Goal: Task Accomplishment & Management: Use online tool/utility

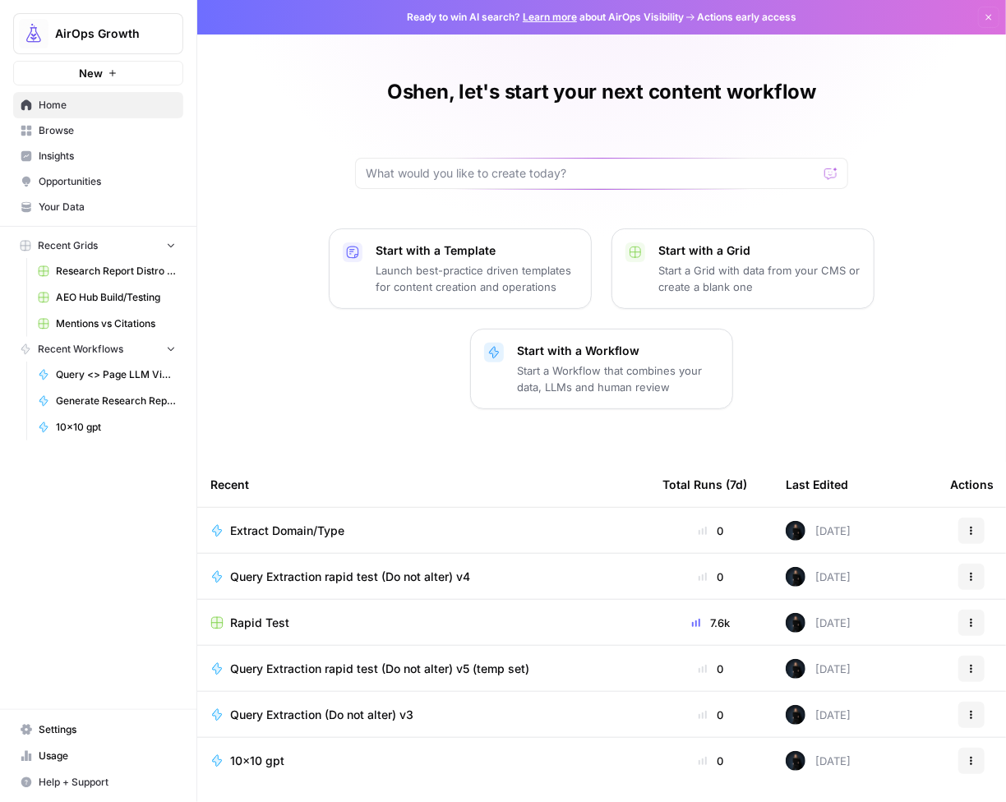
click at [149, 72] on button "New" at bounding box center [98, 73] width 170 height 25
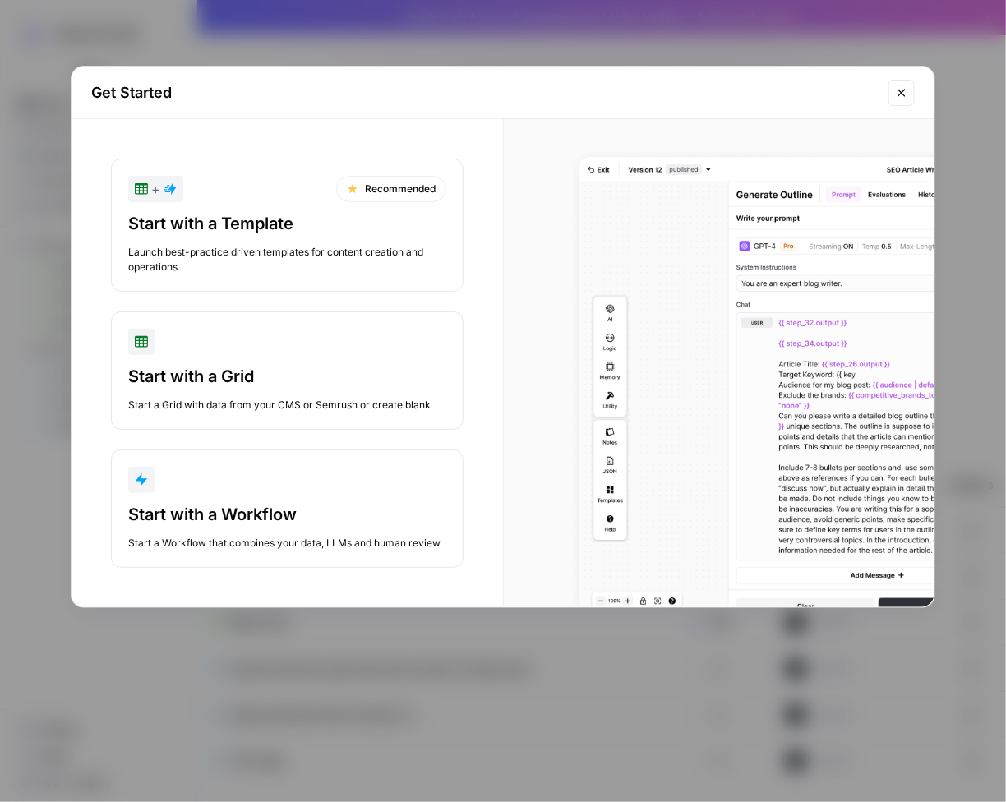
click at [320, 480] on div "button" at bounding box center [287, 480] width 318 height 26
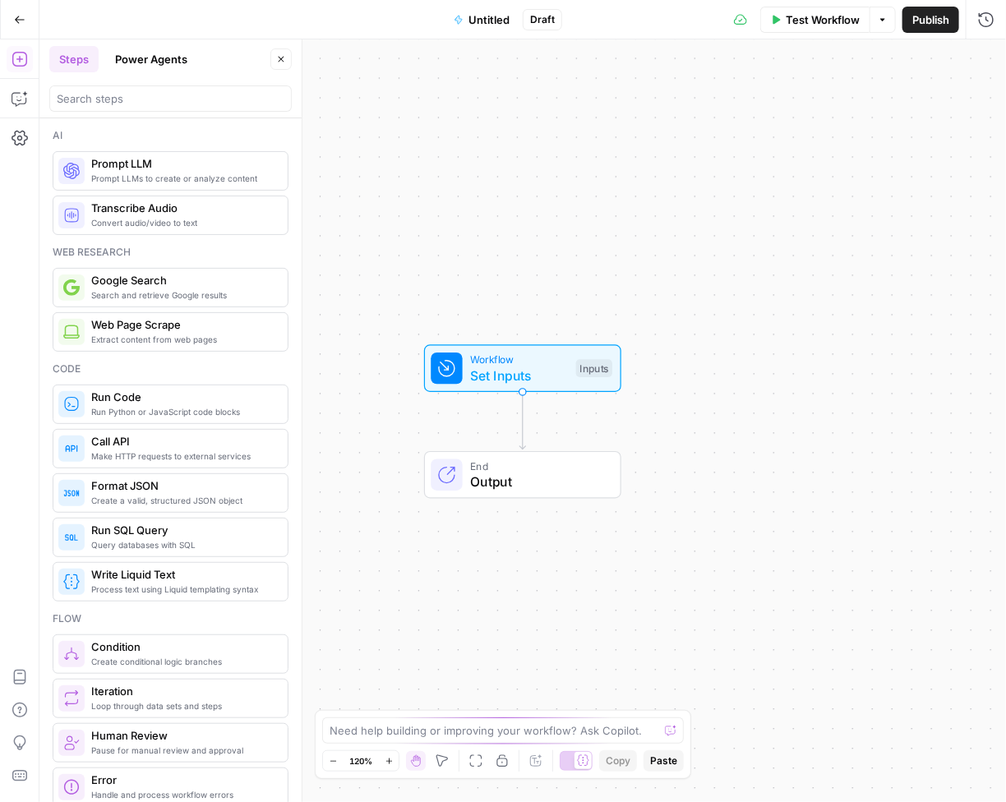
click at [168, 62] on button "Power Agents" at bounding box center [151, 59] width 92 height 26
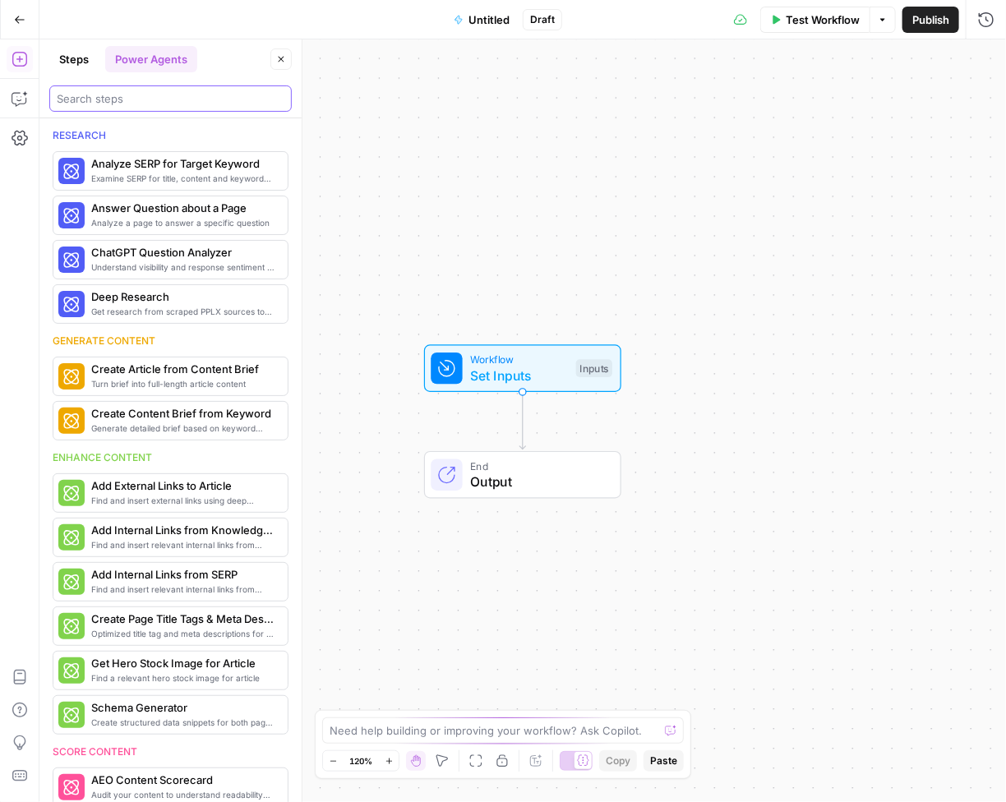
click at [127, 105] on input "search" at bounding box center [171, 98] width 228 height 16
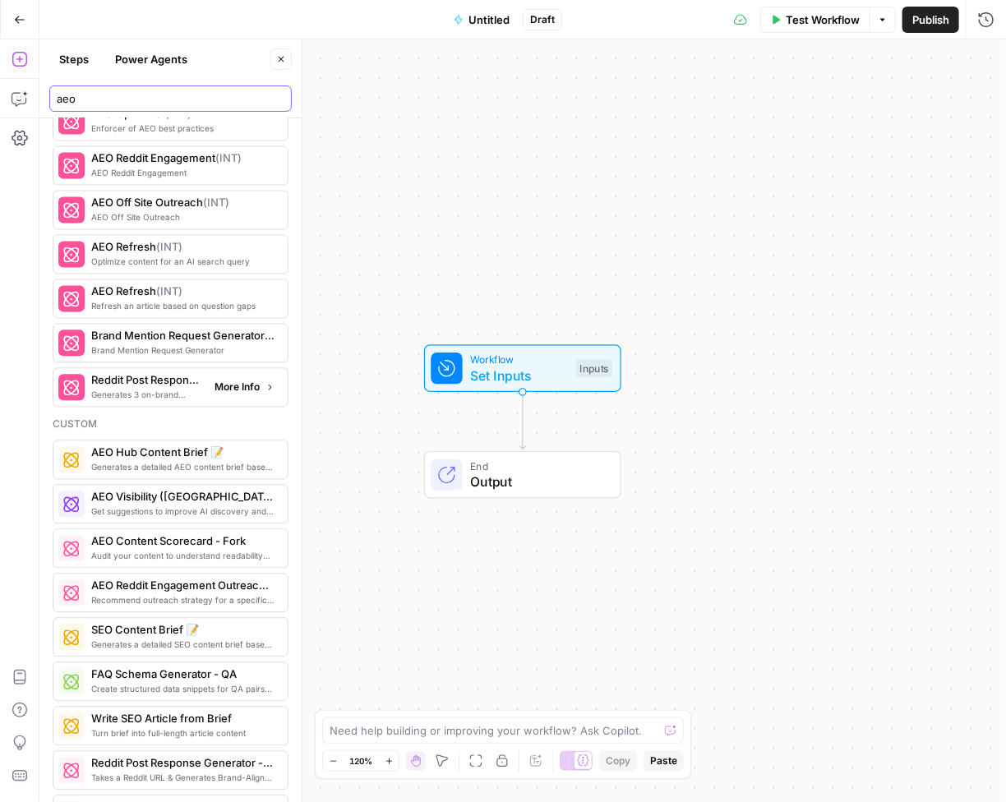
scroll to position [1227, 0]
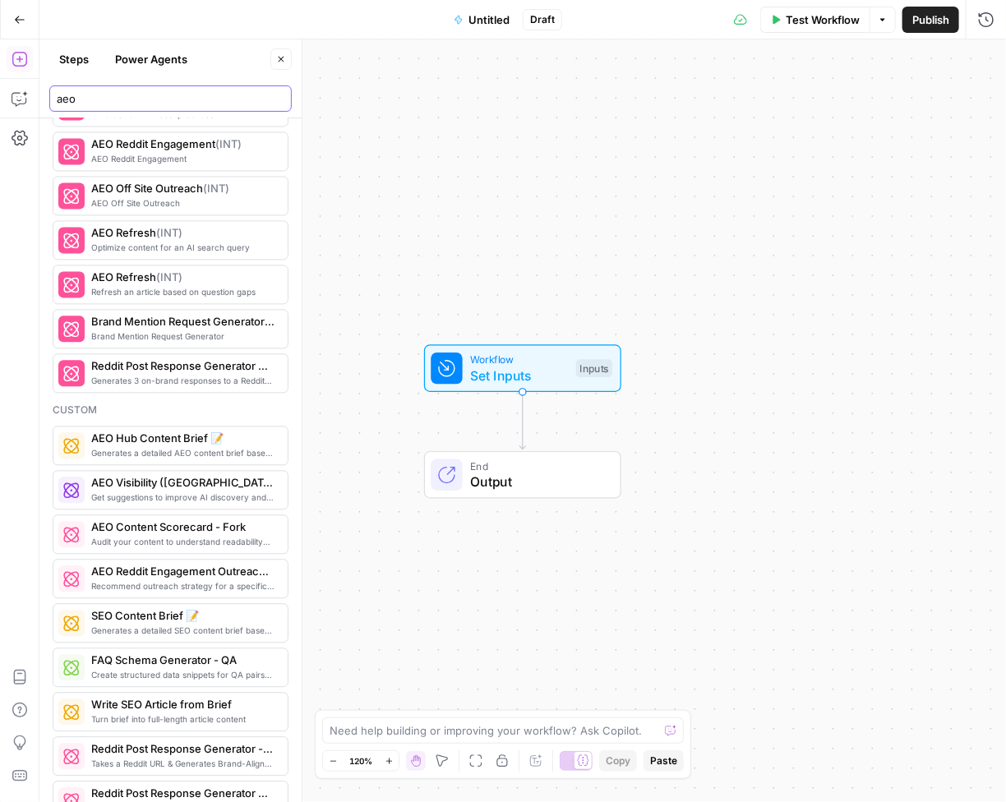
type input "aeo"
